Goal: Entertainment & Leisure: Browse casually

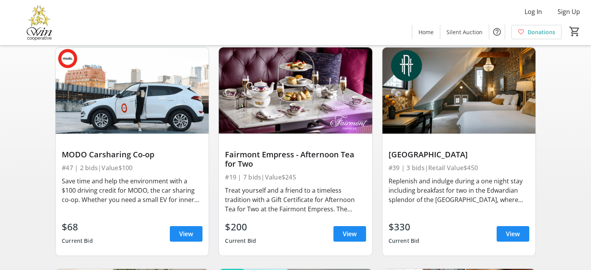
click at [222, 152] on div "Fairmont Empress - Afternoon Tea for Two #19 | 7 bids | Value $245 Treat yourse…" at bounding box center [295, 195] width 153 height 122
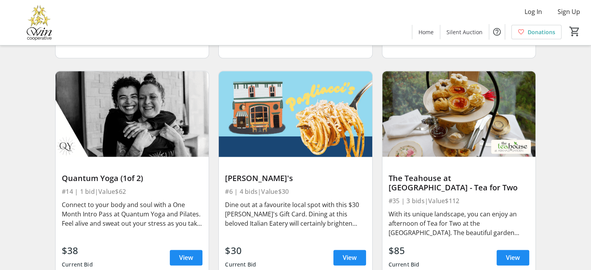
scroll to position [914, 0]
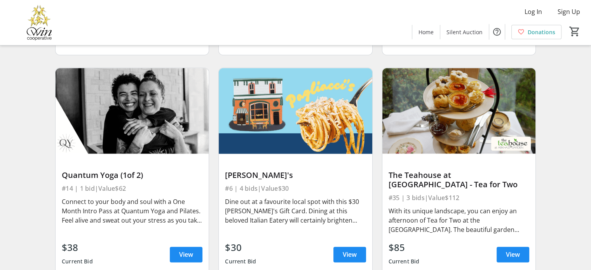
click at [222, 154] on div "[PERSON_NAME]'s #6 | 4 bids | Value $30 Dine out at a favourite local spot with…" at bounding box center [295, 215] width 153 height 122
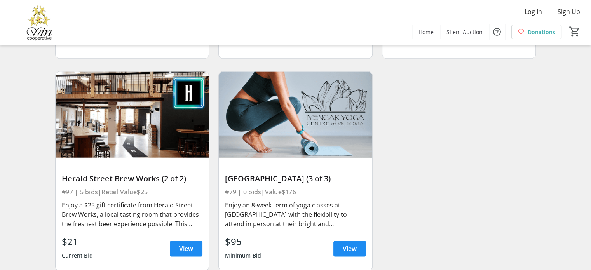
scroll to position [6970, 0]
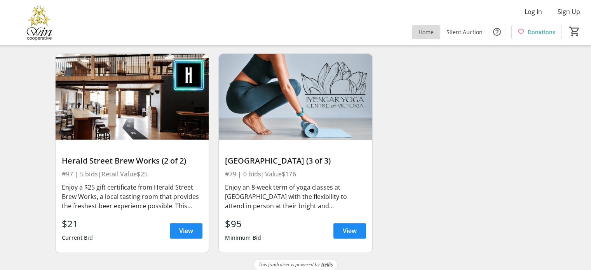
click at [433, 29] on span "Home" at bounding box center [425, 32] width 15 height 8
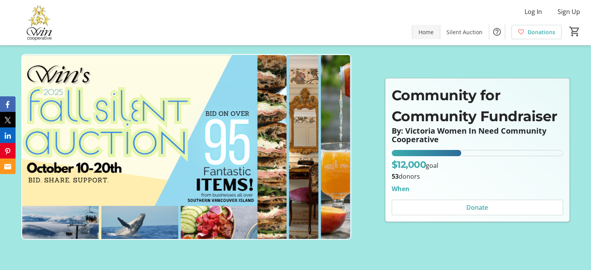
click at [433, 31] on span "Home" at bounding box center [425, 32] width 15 height 8
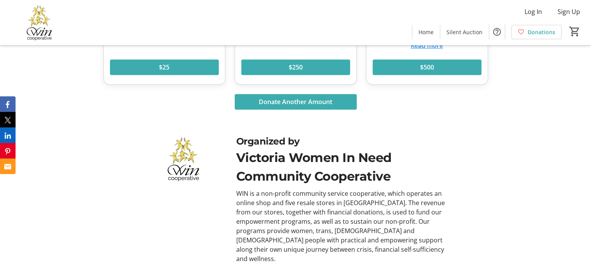
scroll to position [415, 0]
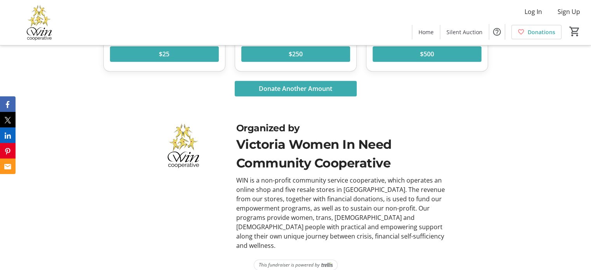
click at [40, 26] on img at bounding box center [39, 22] width 69 height 39
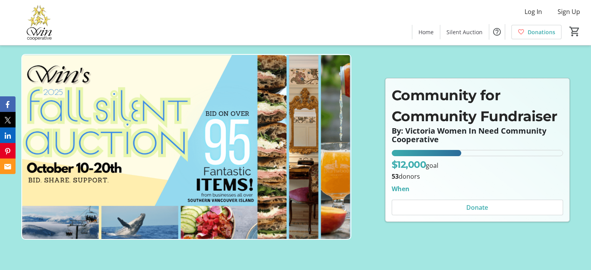
scroll to position [0, 0]
